Goal: Check status: Check status

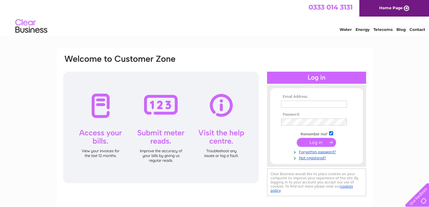
type input "[EMAIL_ADDRESS][DOMAIN_NAME]"
click at [305, 140] on input "submit" at bounding box center [315, 142] width 39 height 9
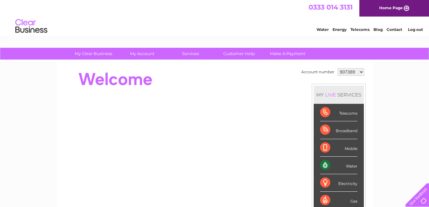
click at [324, 31] on link "Water" at bounding box center [322, 29] width 12 height 5
click at [360, 74] on select "907389 1132248 1132249" at bounding box center [350, 72] width 26 height 8
click at [337, 68] on select "907389 1132248 1132249" at bounding box center [350, 72] width 26 height 8
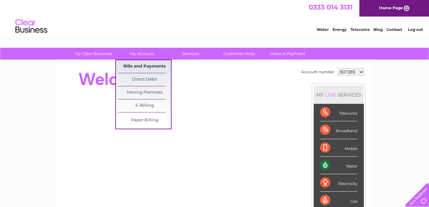
click at [151, 65] on link "Bills and Payments" at bounding box center [144, 66] width 53 height 13
